Goal: Task Accomplishment & Management: Use online tool/utility

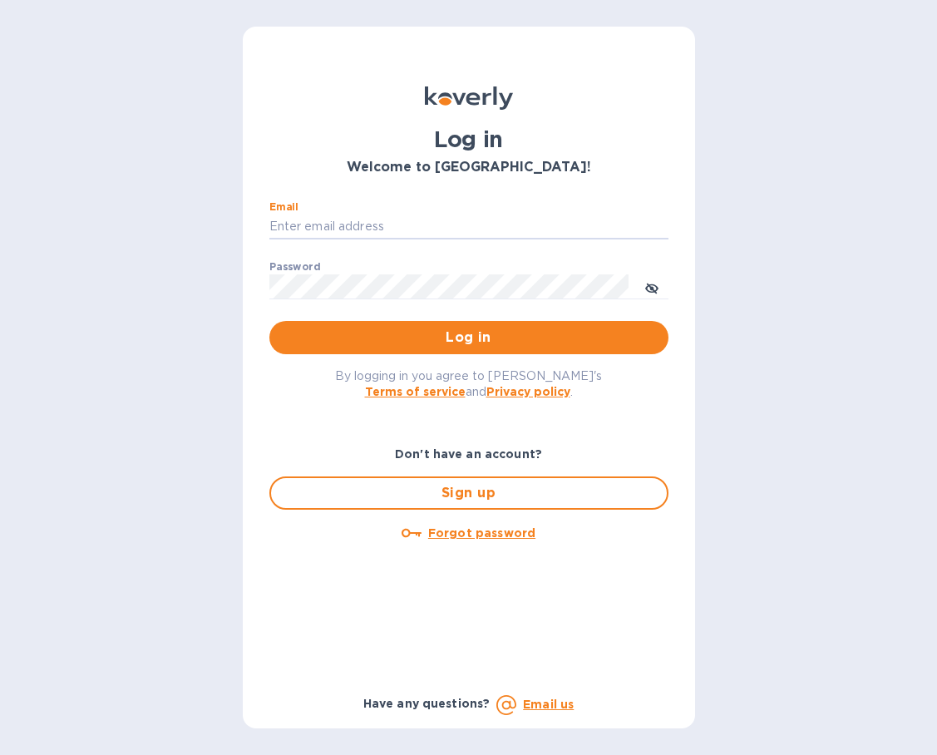
type input "[PERSON_NAME][EMAIL_ADDRESS][DOMAIN_NAME]"
click at [468, 336] on button "Log in" at bounding box center [468, 337] width 399 height 33
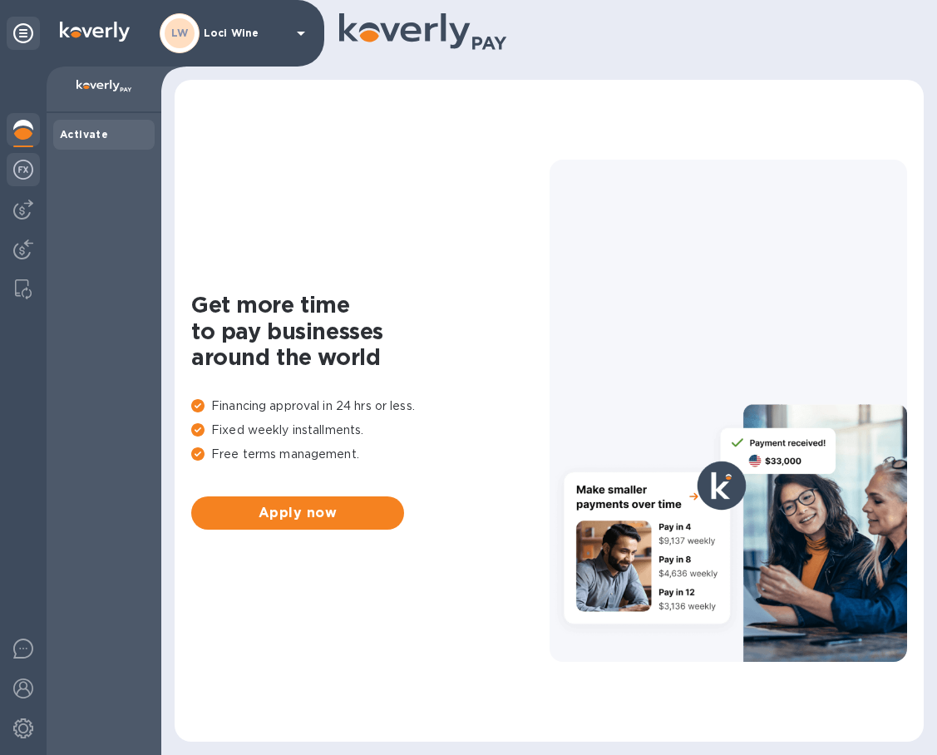
click at [27, 161] on img at bounding box center [23, 170] width 20 height 20
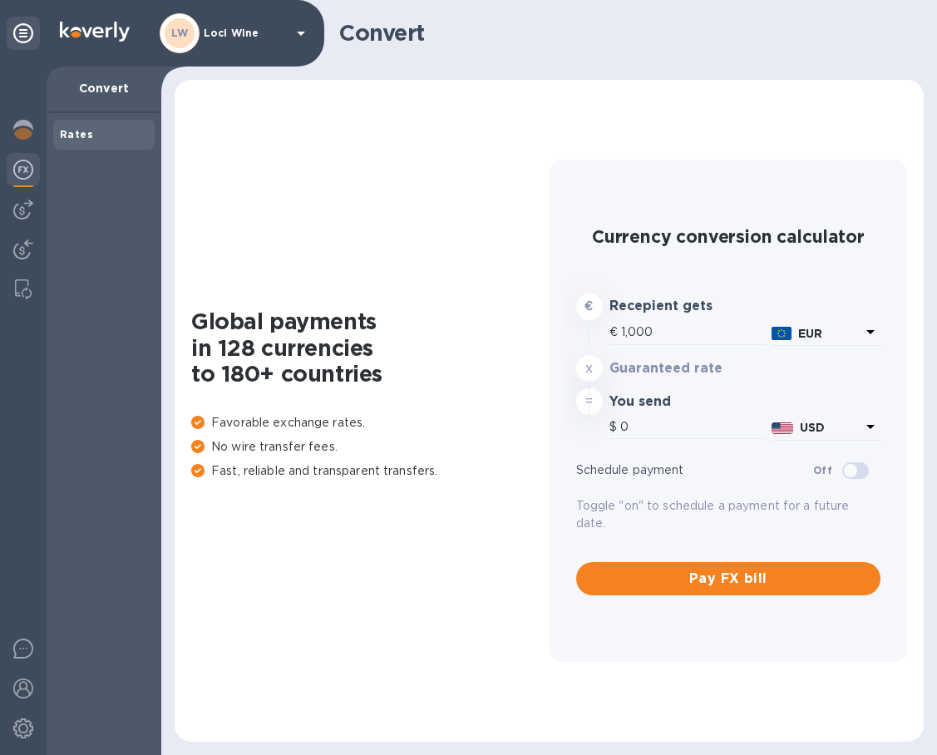
type input "1,173.5"
